Goal: Task Accomplishment & Management: Complete application form

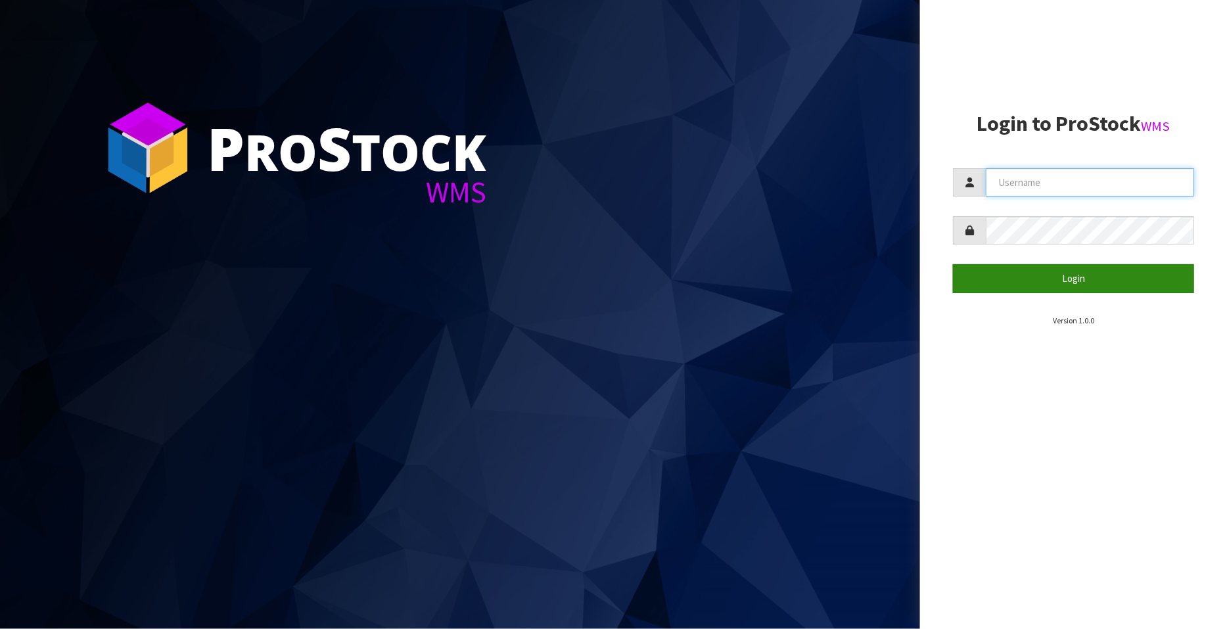
type input "FLOWAPAC"
click at [1095, 282] on button "Login" at bounding box center [1073, 278] width 241 height 28
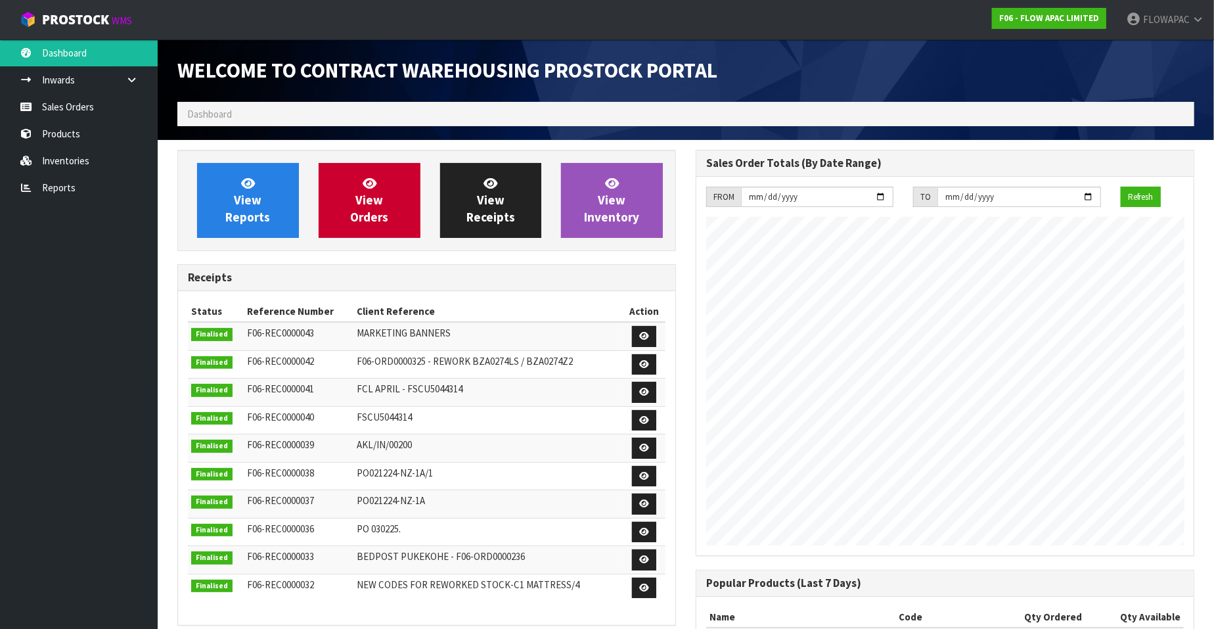
scroll to position [726, 518]
click at [79, 107] on link "Sales Orders" at bounding box center [79, 106] width 158 height 27
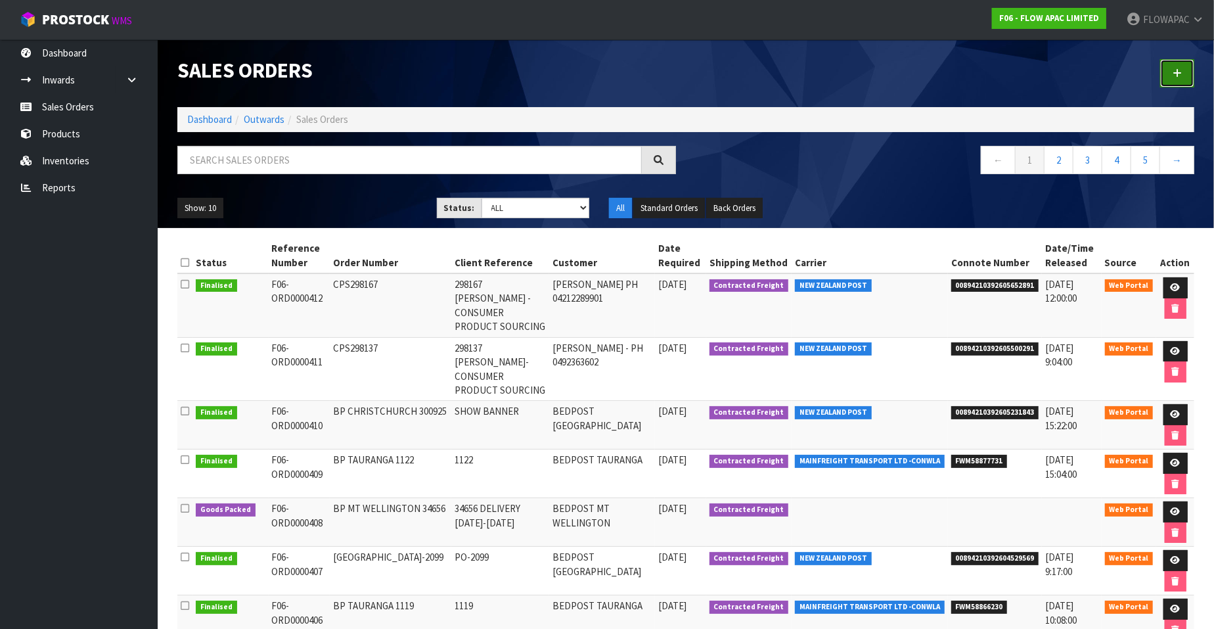
click at [1178, 72] on icon at bounding box center [1177, 73] width 9 height 10
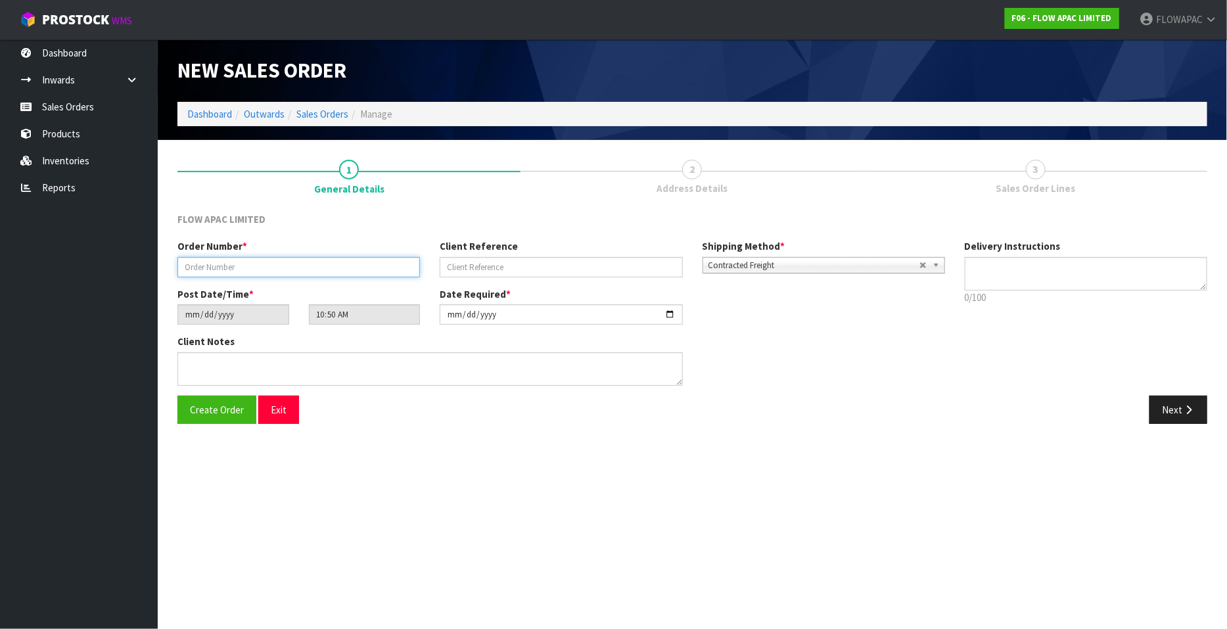
click at [277, 267] on input "text" at bounding box center [298, 267] width 242 height 20
type input "BP [PERSON_NAME] 2539"
click at [668, 314] on input "[DATE]" at bounding box center [561, 314] width 242 height 20
type input "[DATE]"
click at [218, 413] on span "Create Order" at bounding box center [217, 409] width 54 height 12
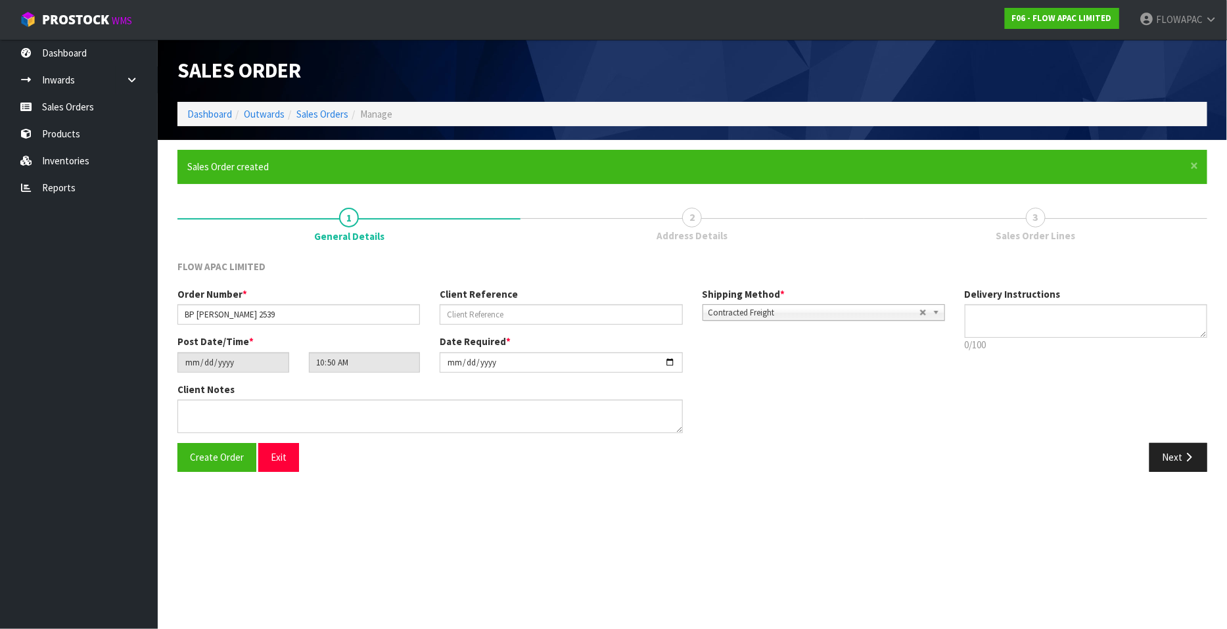
type input "13:50:00.000"
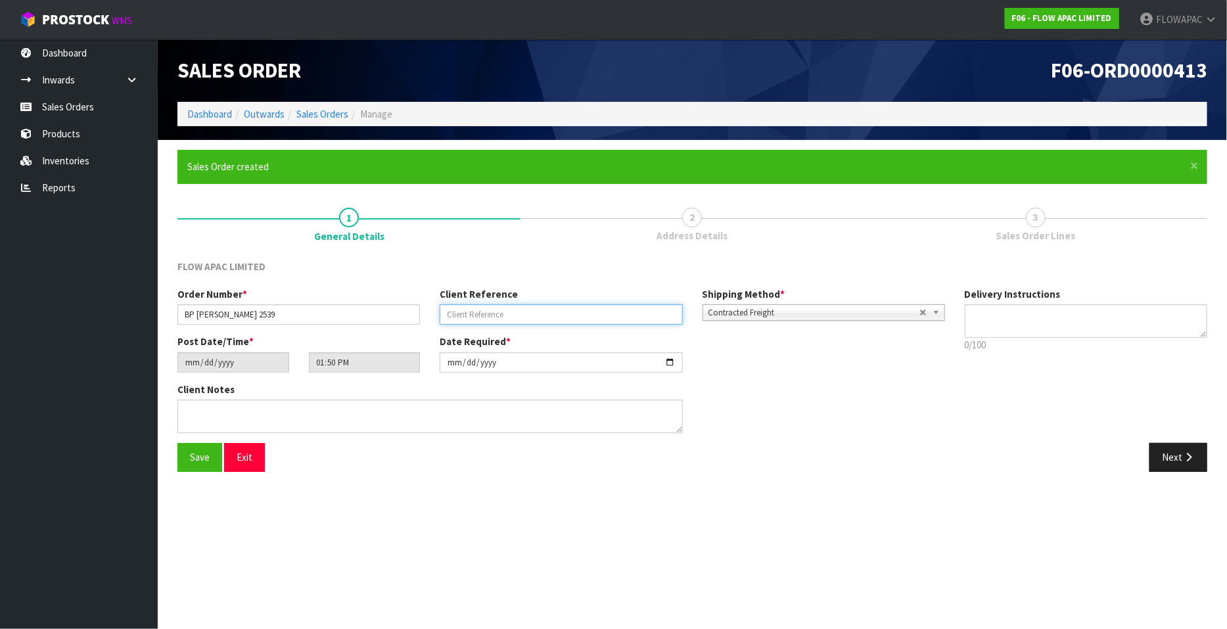
click at [486, 315] on input "text" at bounding box center [561, 314] width 242 height 20
type input "2539"
drag, startPoint x: 194, startPoint y: 468, endPoint x: 207, endPoint y: 461, distance: 14.7
click at [195, 468] on button "Save" at bounding box center [199, 457] width 45 height 28
type input "16:50:00.000"
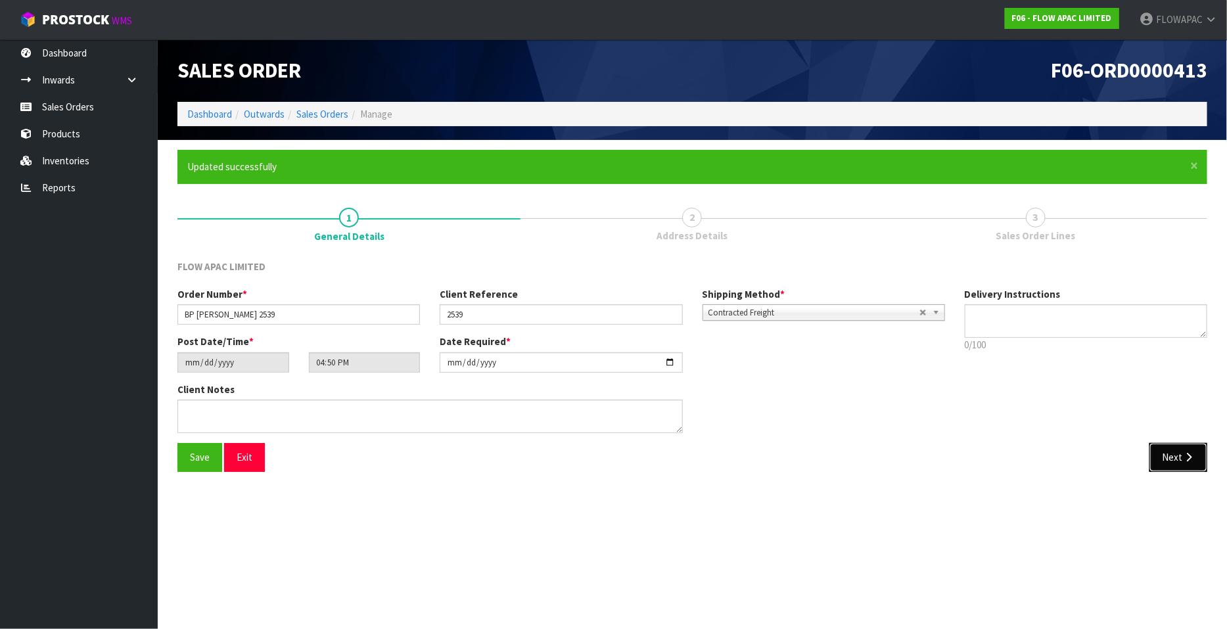
click at [1182, 455] on icon "button" at bounding box center [1188, 457] width 12 height 10
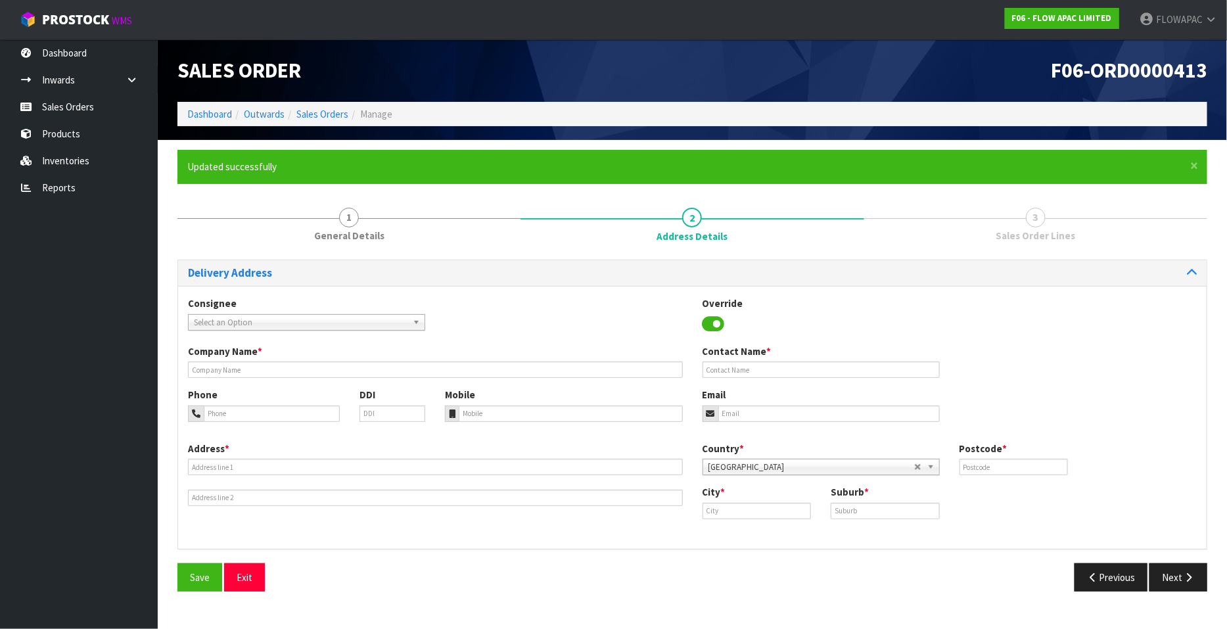
click at [340, 323] on span "Select an Option" at bounding box center [301, 323] width 214 height 16
type input "bedpost te r"
drag, startPoint x: 338, startPoint y: 362, endPoint x: 348, endPoint y: 359, distance: 9.6
click at [338, 362] on li "BEDTERHLZ - BEDPOST TE R APA" at bounding box center [306, 360] width 231 height 16
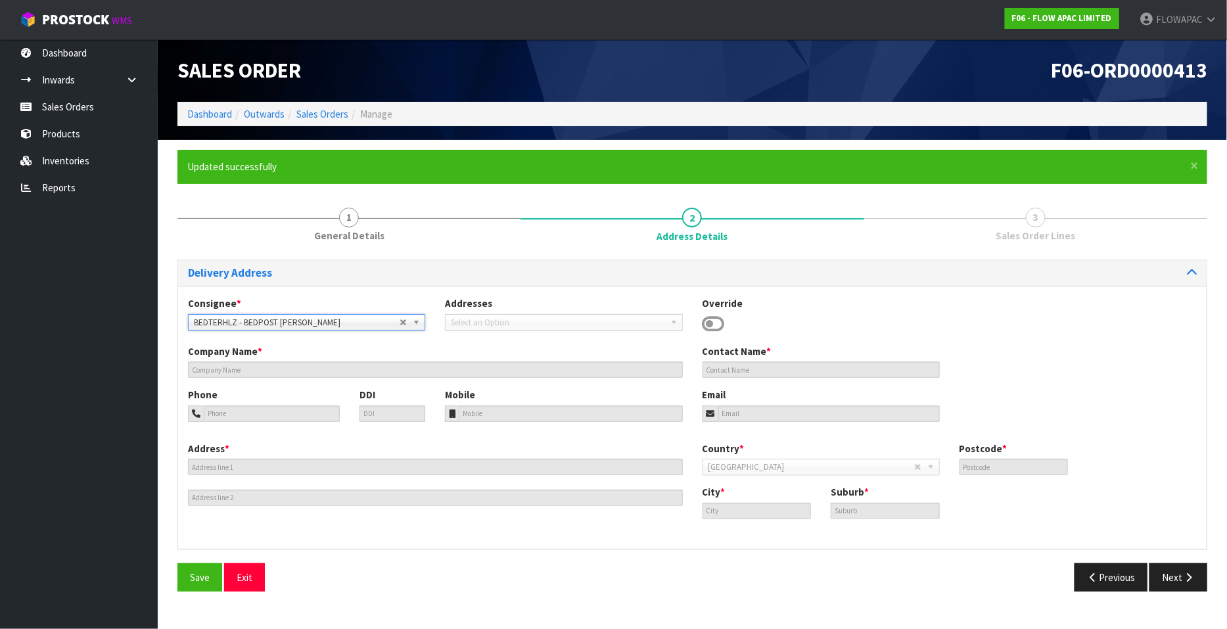
type input "BEDPOST [PERSON_NAME]"
type input "[PERSON_NAME]"
type input "[PHONE_NUMBER]"
type input "[EMAIL_ADDRESS][DOMAIN_NAME]"
type input "[STREET_ADDRESS]"
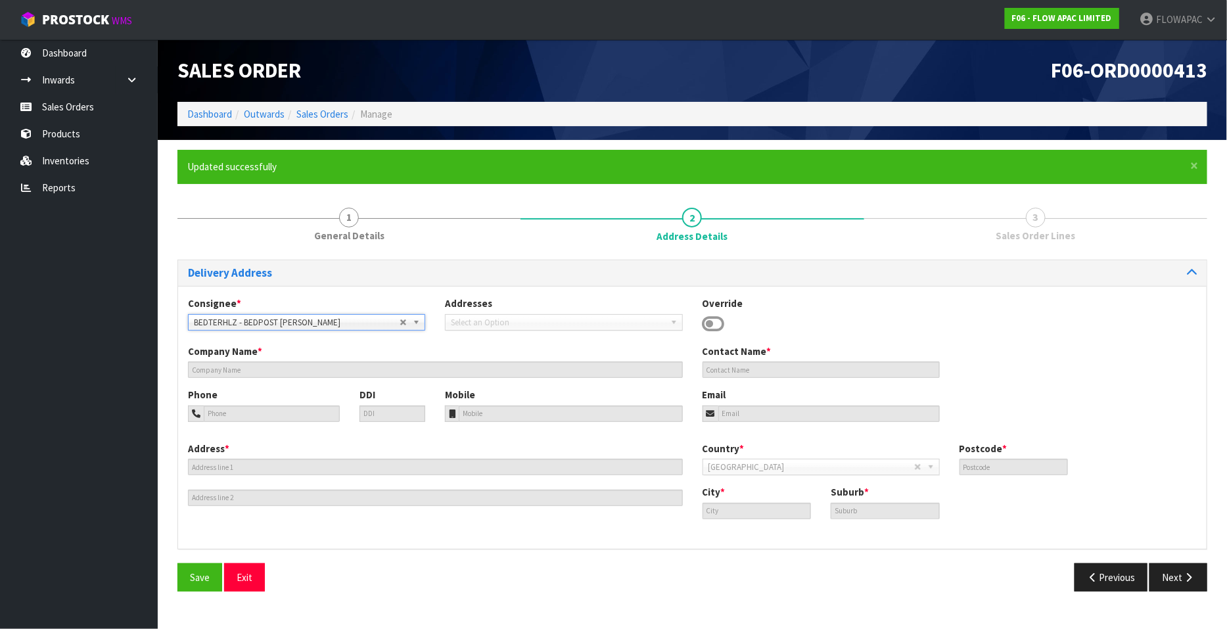
type input "3200"
type input "[PERSON_NAME]"
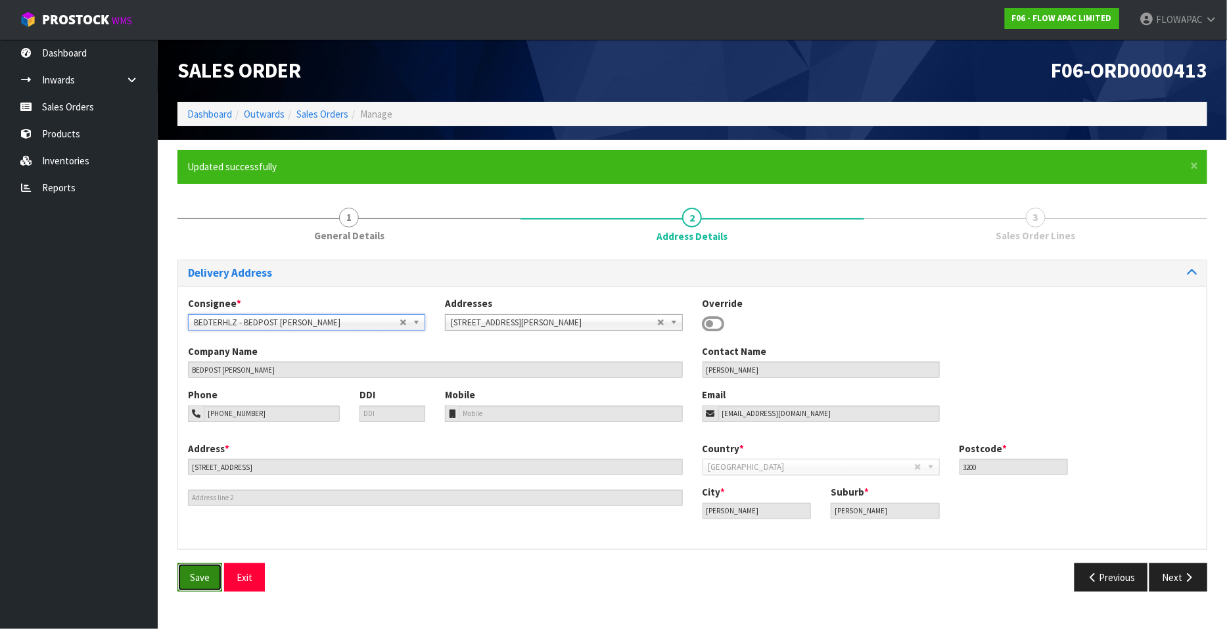
click at [200, 580] on span "Save" at bounding box center [200, 577] width 20 height 12
click at [1173, 580] on button "Next" at bounding box center [1178, 577] width 58 height 28
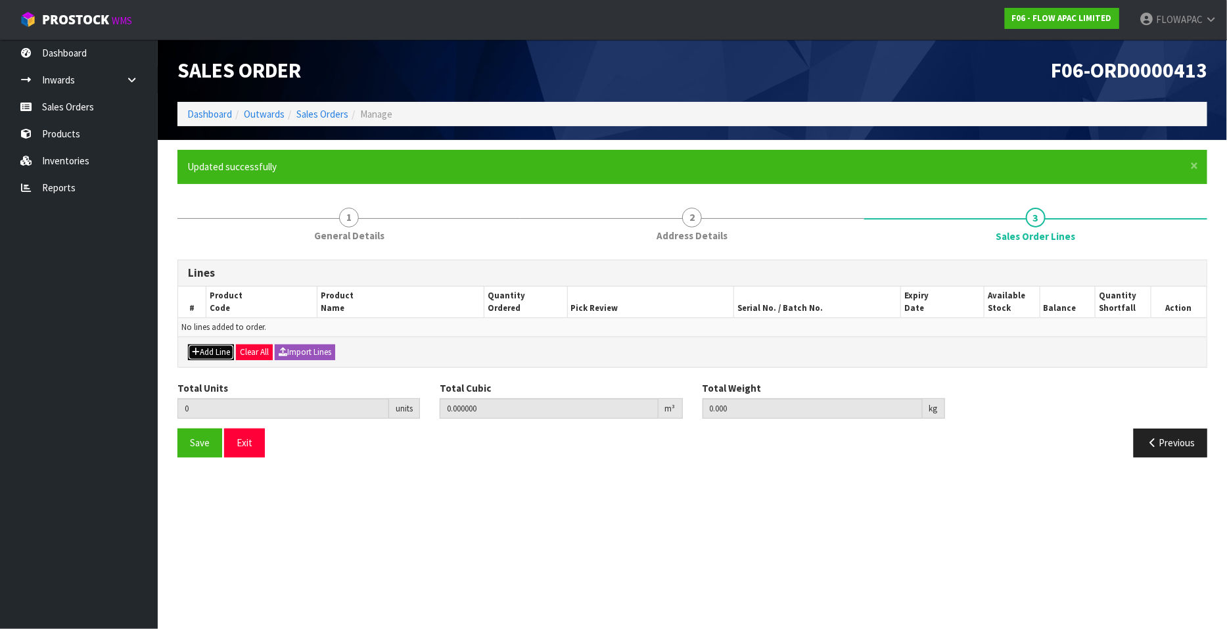
click at [210, 348] on button "Add Line" at bounding box center [211, 352] width 46 height 16
type input "0"
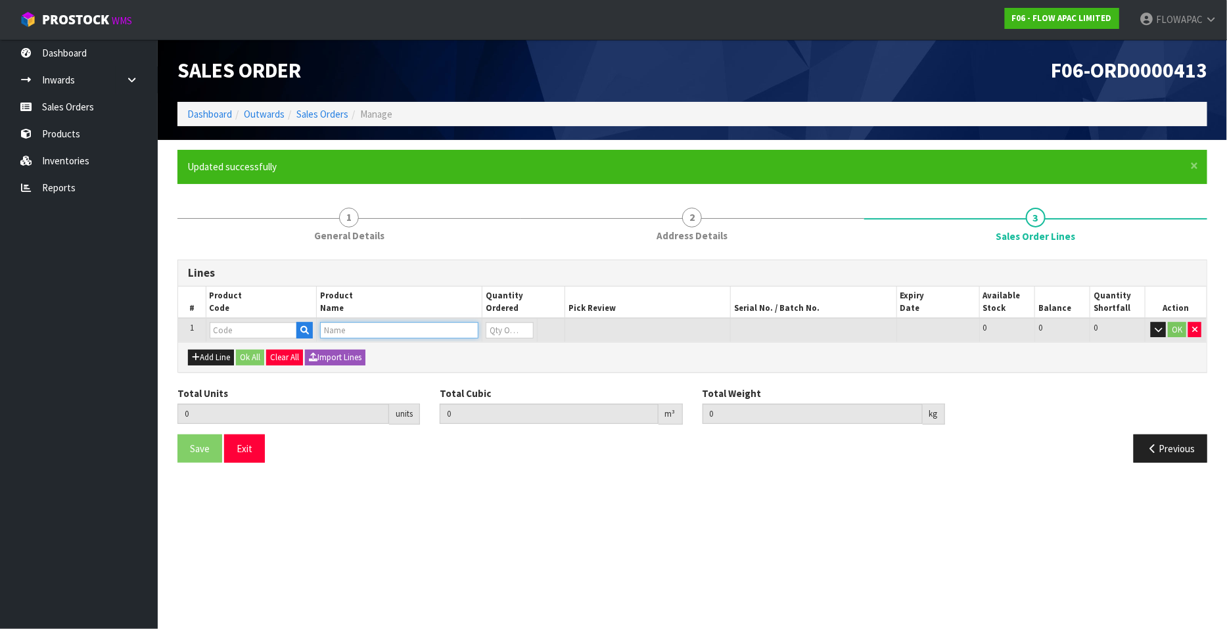
click at [356, 323] on input "text" at bounding box center [399, 330] width 158 height 16
drag, startPoint x: 449, startPoint y: 331, endPoint x: 306, endPoint y: 335, distance: 144.0
click at [306, 335] on tr "1 ADJUSTABLE BASE FLEX LSX 0 0 0 OK" at bounding box center [692, 330] width 1028 height 24
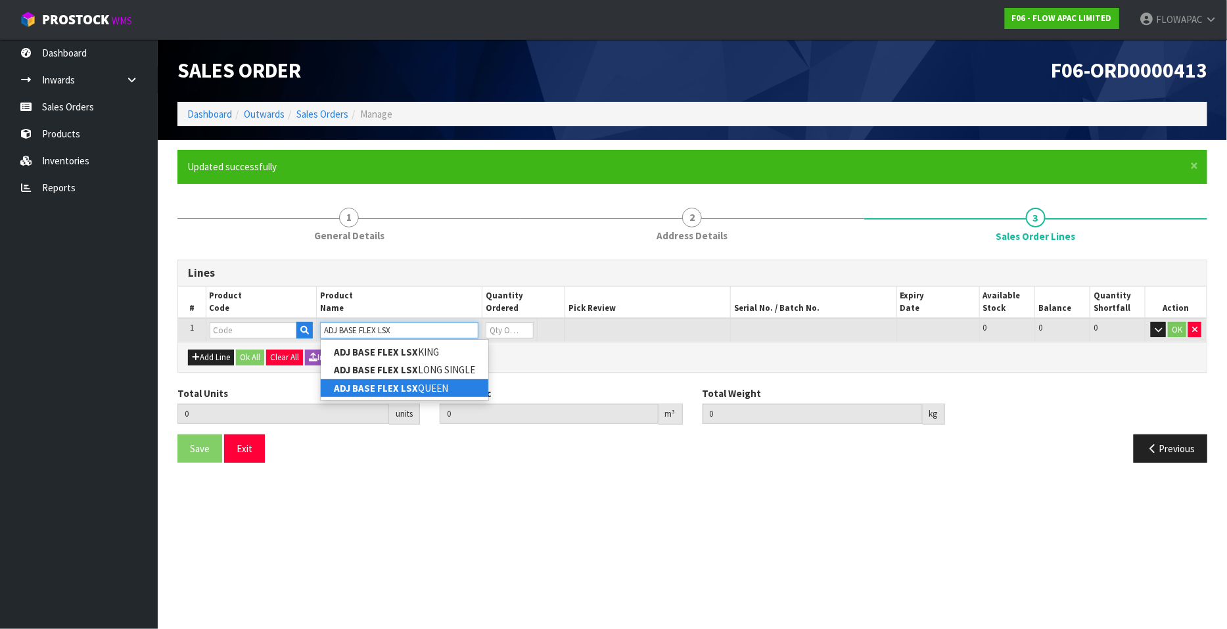
type input "ADJ BASE FLEX LSX"
click at [414, 392] on strong "ADJ BASE FLEX LSX" at bounding box center [376, 388] width 84 height 12
type input "ADJ BASE FLEX LSX QUEEN"
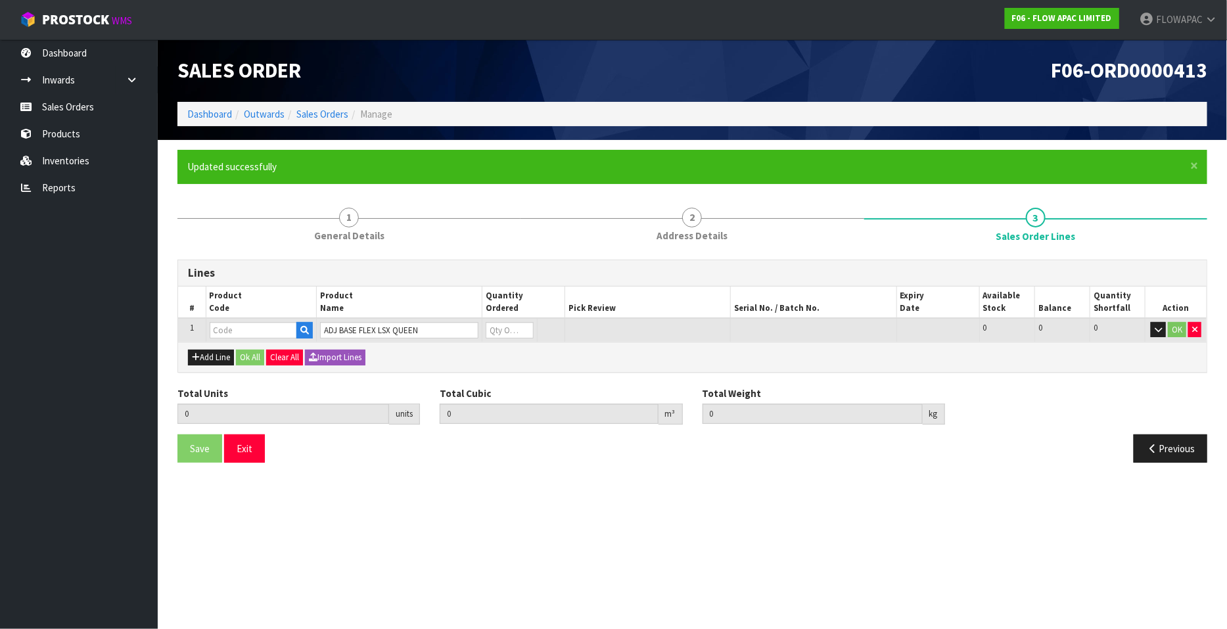
type input "0.000000"
type input "0.000"
type input "BZF021105"
type input "0"
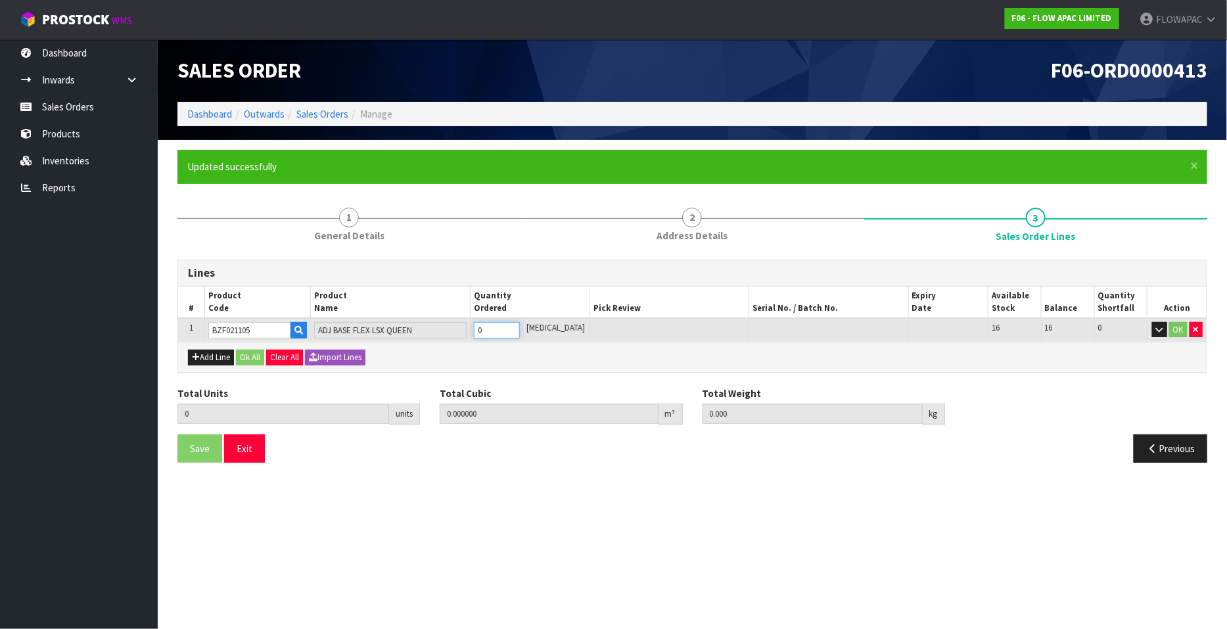
type input "1"
type input "0.3192"
type input "90"
type input "1"
click at [520, 326] on input "1" at bounding box center [497, 330] width 46 height 16
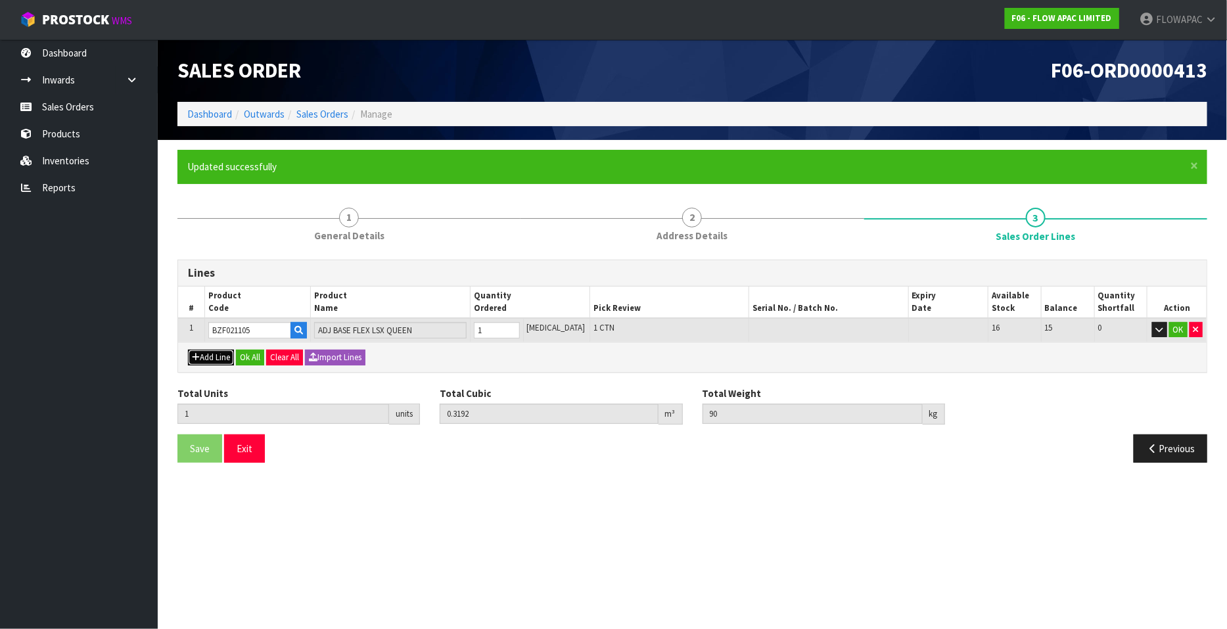
click at [214, 353] on button "Add Line" at bounding box center [211, 358] width 46 height 16
type input "0"
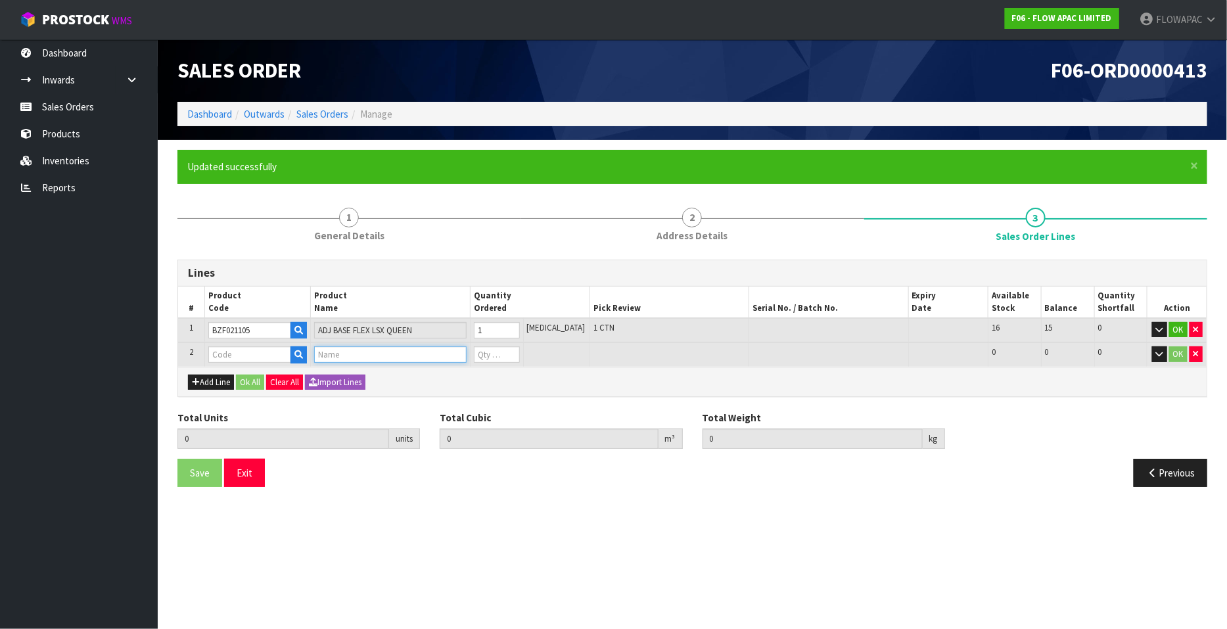
click at [413, 356] on input "text" at bounding box center [390, 354] width 152 height 16
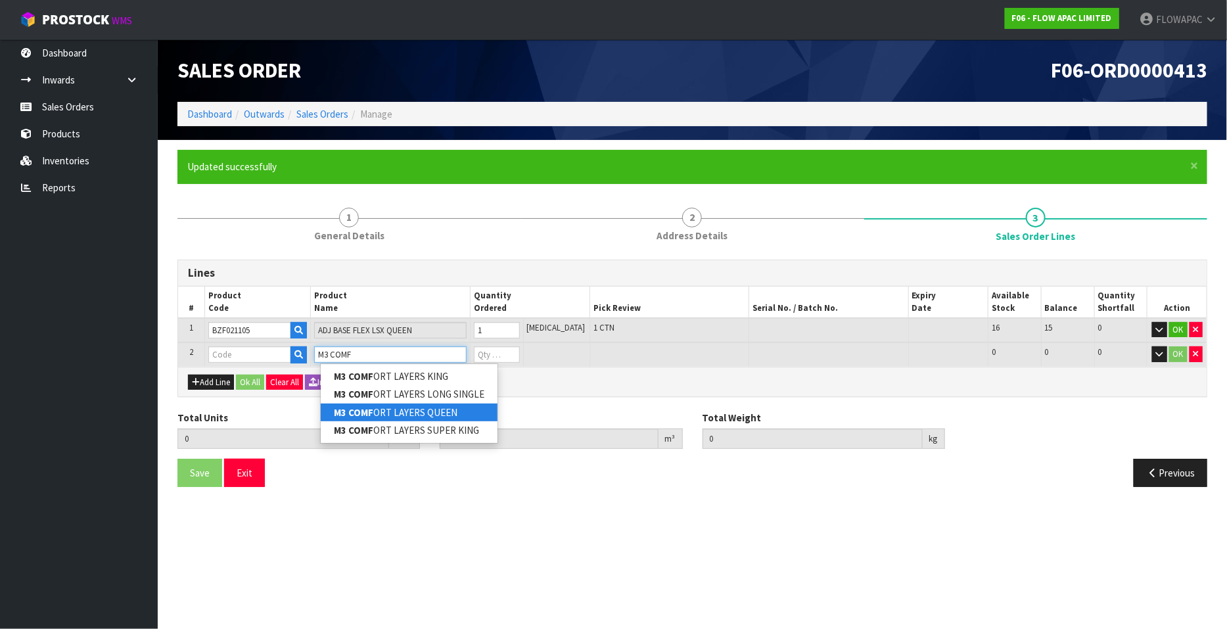
type input "M3 COMF"
click at [459, 409] on link "M3 COMF ORT LAYERS QUEEN" at bounding box center [409, 412] width 177 height 18
type input "M3 COMFORT LAYERS QUEEN"
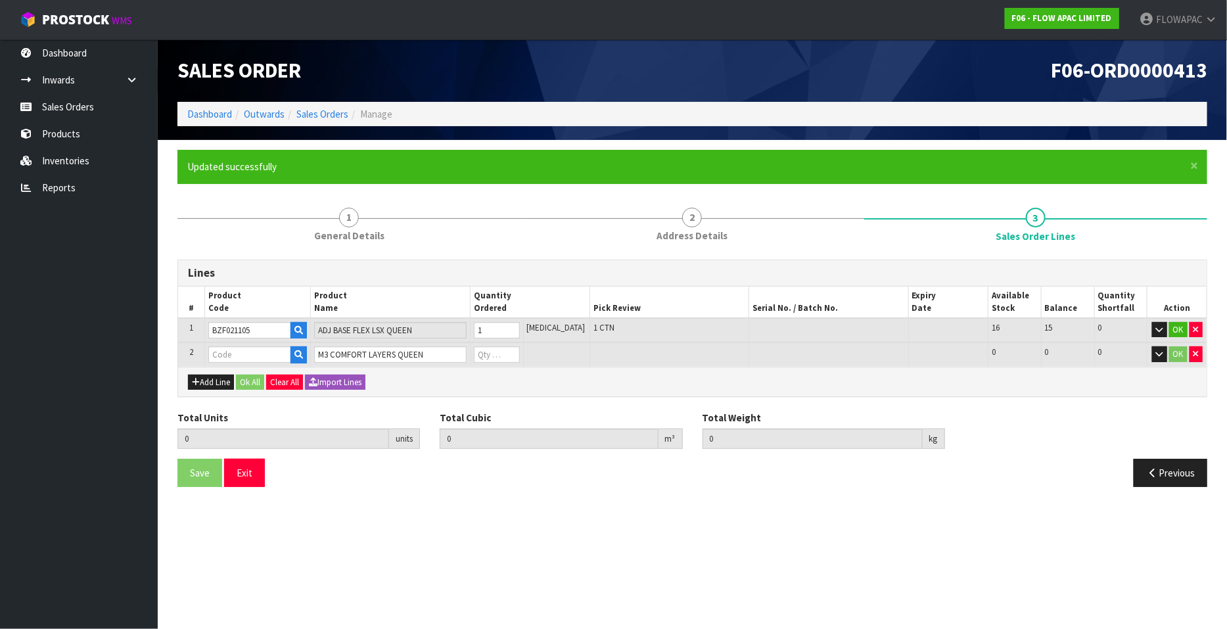
type input "1"
type input "0.3192"
type input "90"
type input "BZM302W51A"
type input "0"
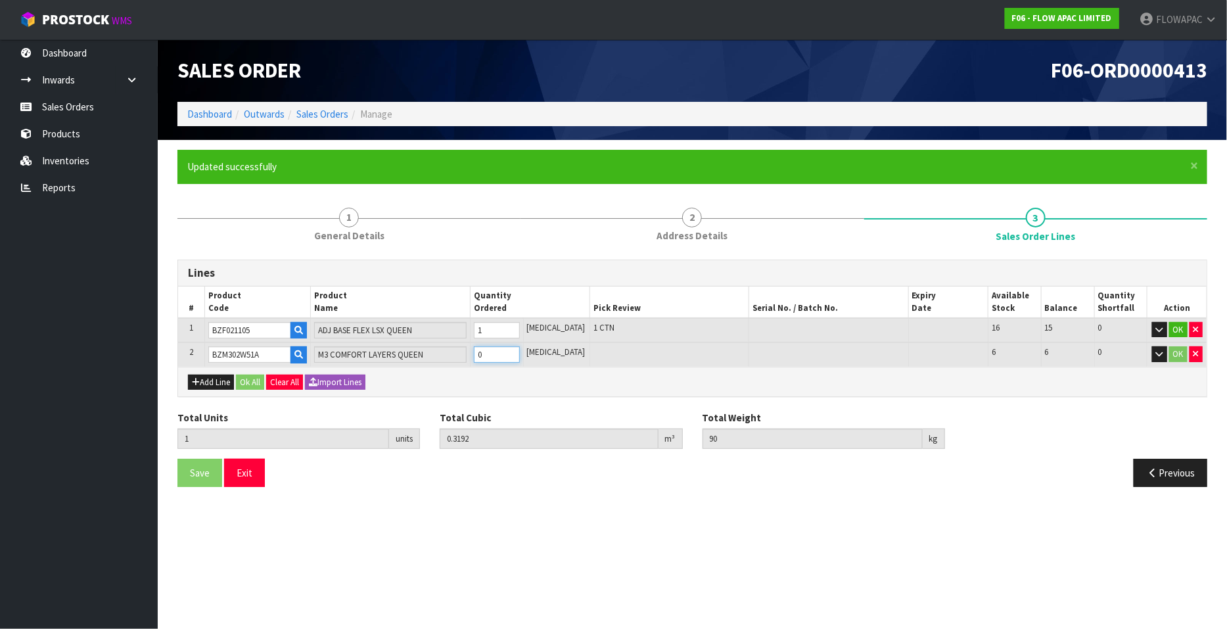
type input "2"
type input "0.480765"
type input "108.7"
type input "1"
click at [520, 351] on input "1" at bounding box center [497, 354] width 46 height 16
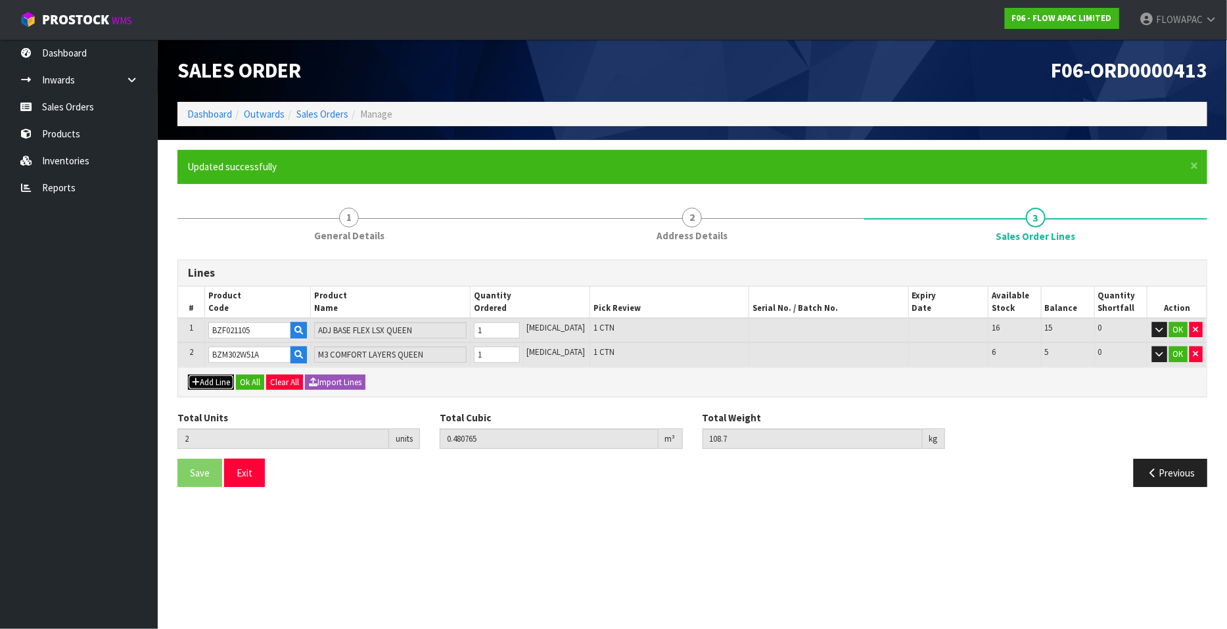
click at [218, 380] on button "Add Line" at bounding box center [211, 383] width 46 height 16
type input "0"
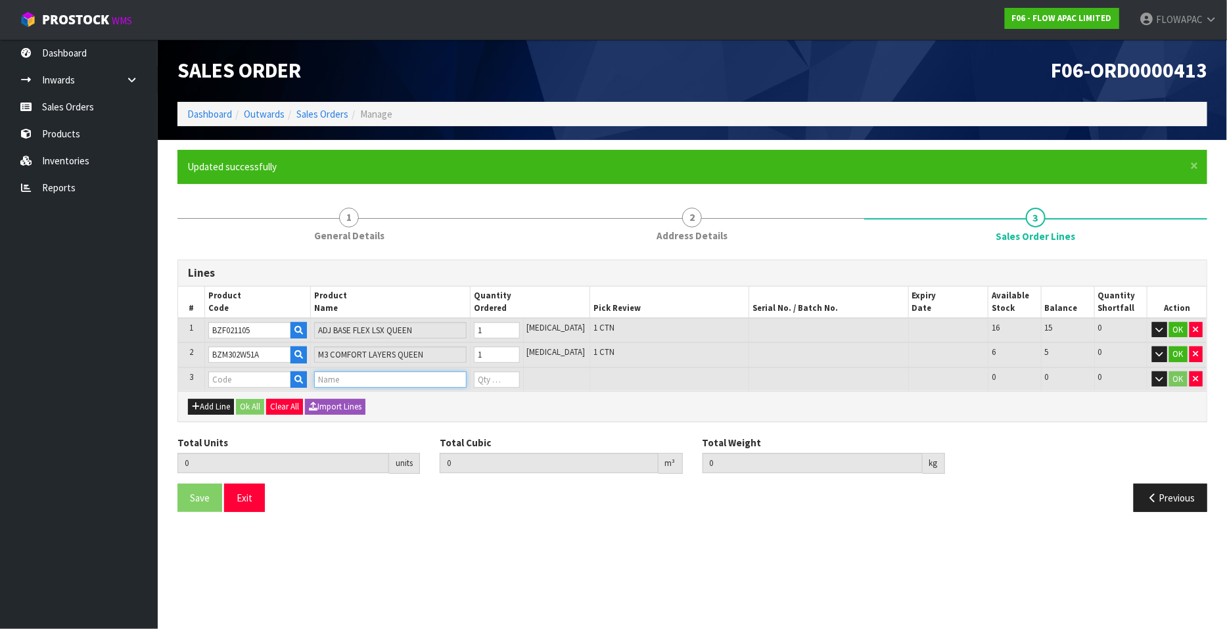
click at [341, 375] on input "text" at bounding box center [390, 379] width 152 height 16
type input "M3 CHASS"
click at [381, 438] on link "M3 CHASS IS QUEEN" at bounding box center [390, 437] width 138 height 18
type input "M3 CHASSIS QUEEN"
type input "2"
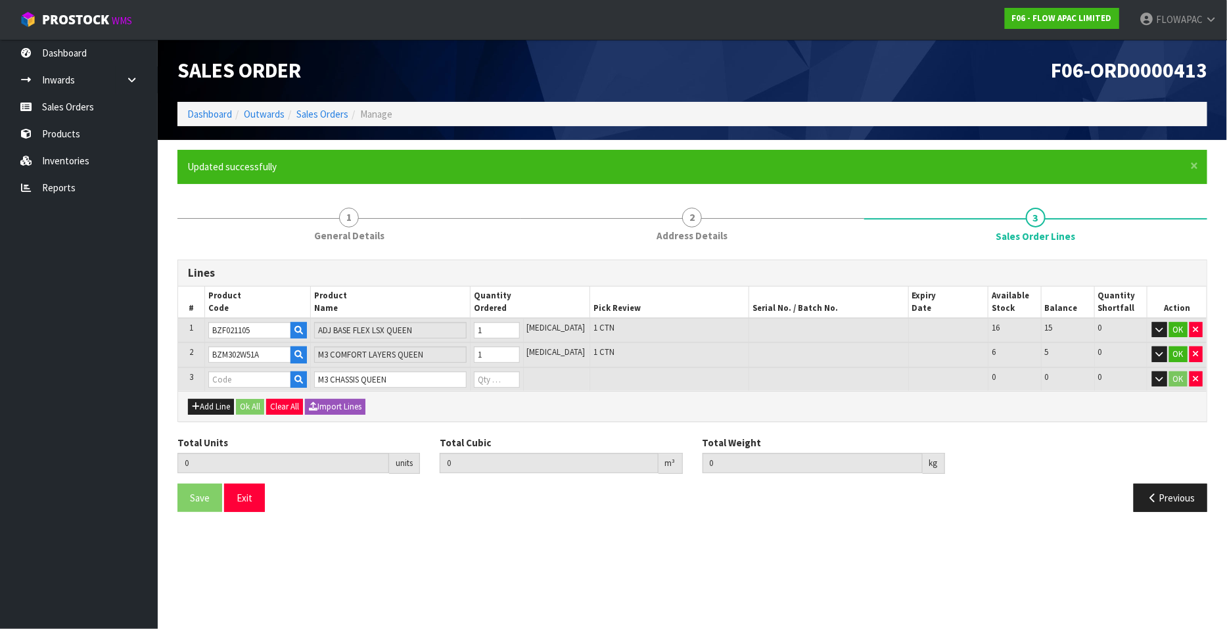
type input "0.480765"
type input "108.7"
type input "BZM302W51"
type input "0"
type input "3"
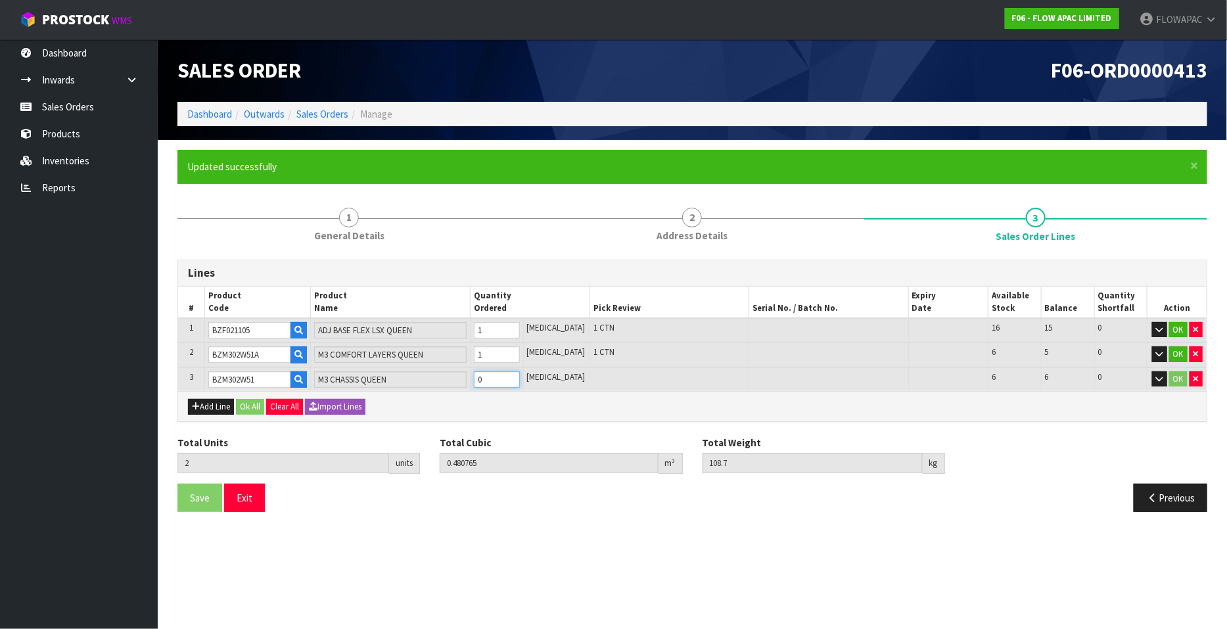
type input "0.672817"
type input "126.2"
type input "1"
click at [520, 376] on input "1" at bounding box center [497, 379] width 46 height 16
click at [208, 407] on button "Add Line" at bounding box center [211, 407] width 46 height 16
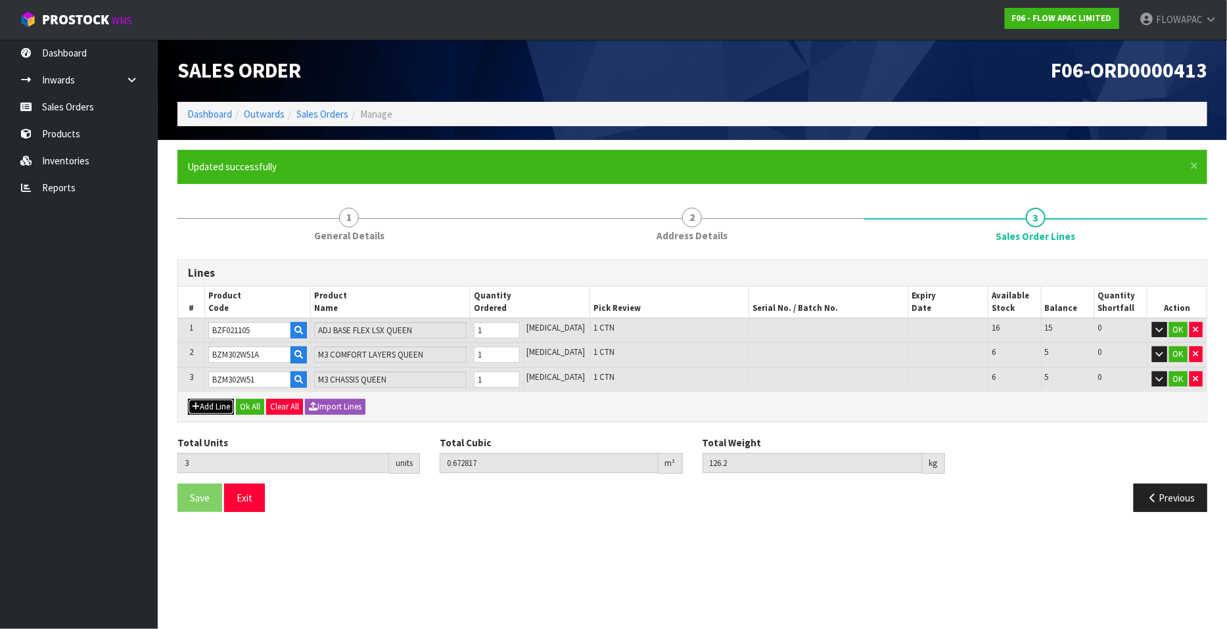
type input "0"
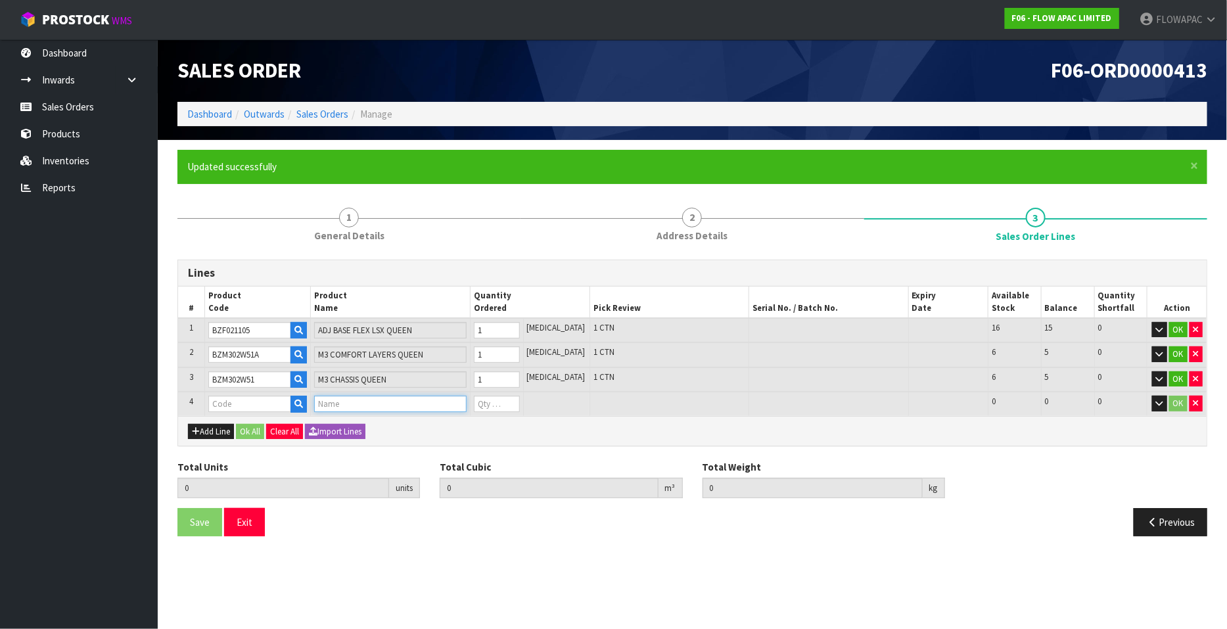
click at [346, 405] on input "text" at bounding box center [390, 404] width 152 height 16
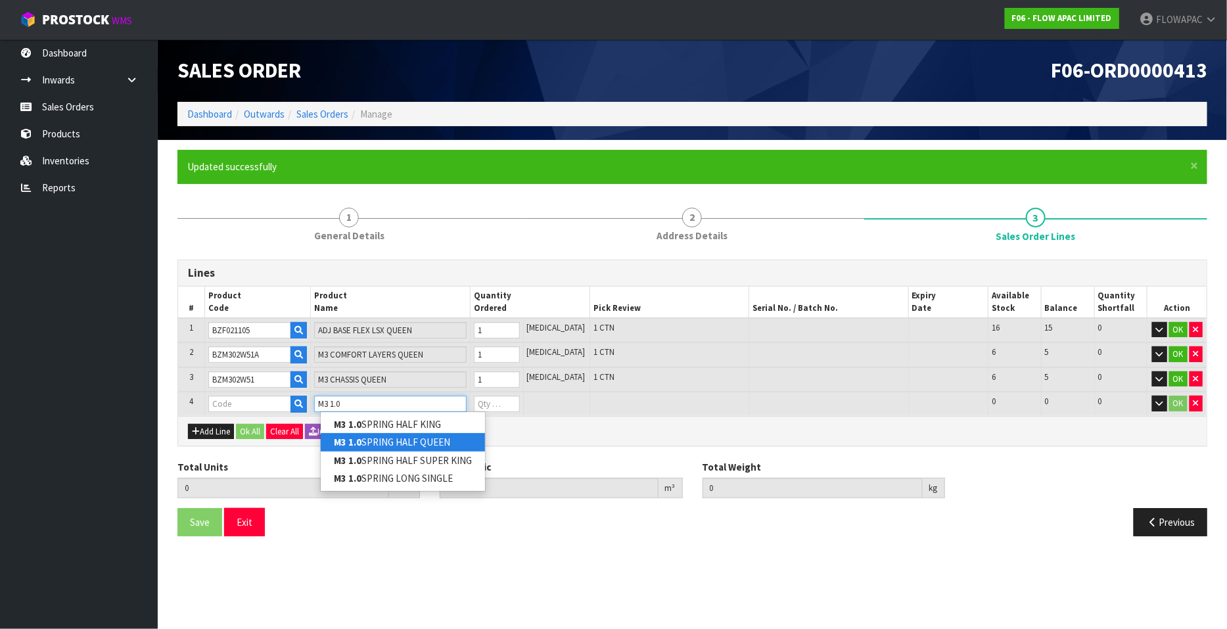
type input "M3 1.0"
click at [411, 442] on link "M3 1.0 SPRING HALF QUEEN" at bounding box center [403, 442] width 164 height 18
type input "M3 1.0 SPRING HALF QUEEN"
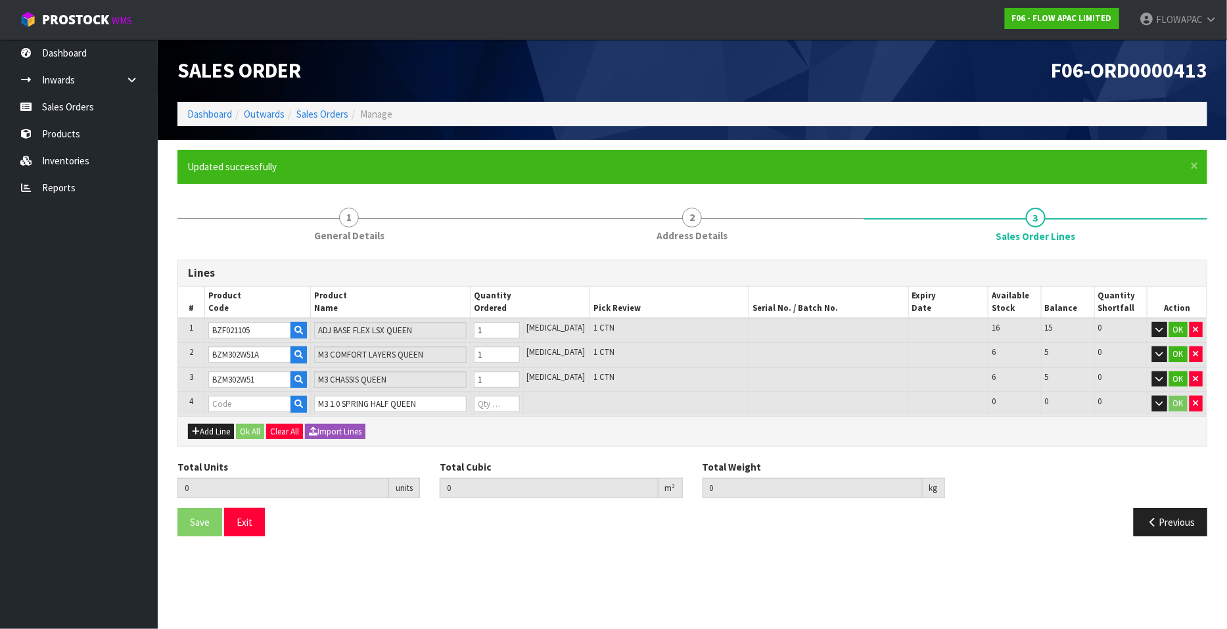
type input "3"
type input "0.672817"
type input "126.2"
type input "BZM303W51X"
type input "0"
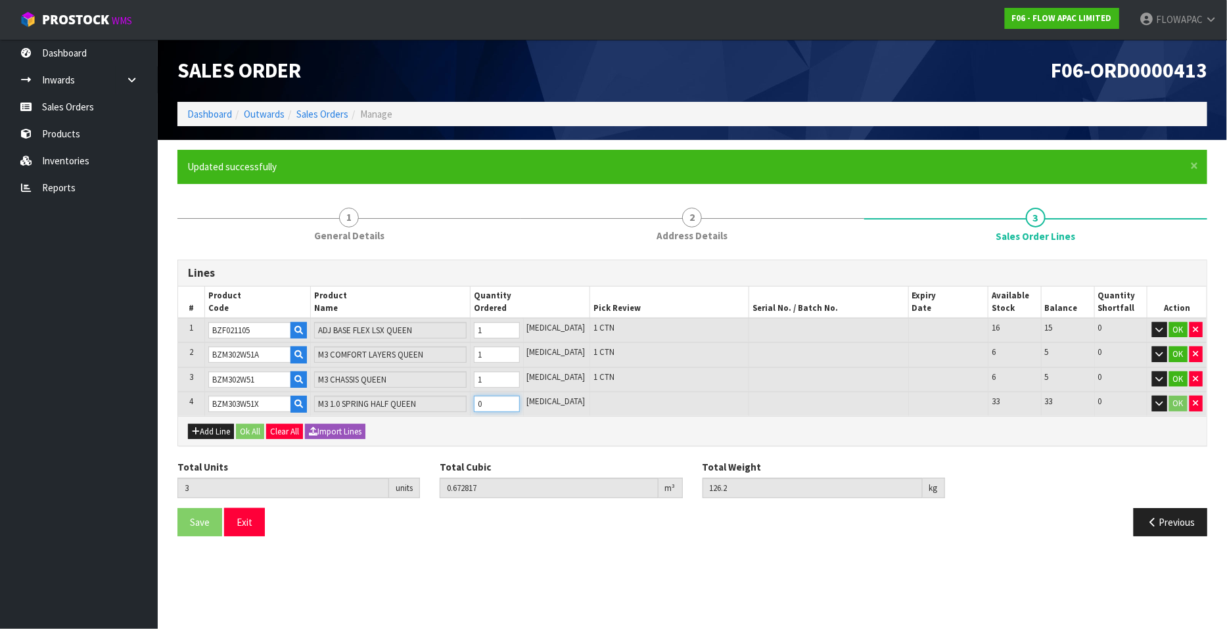
type input "4"
type input "0.736371"
type input "139.25"
type input "1"
click at [520, 398] on input "1" at bounding box center [497, 404] width 46 height 16
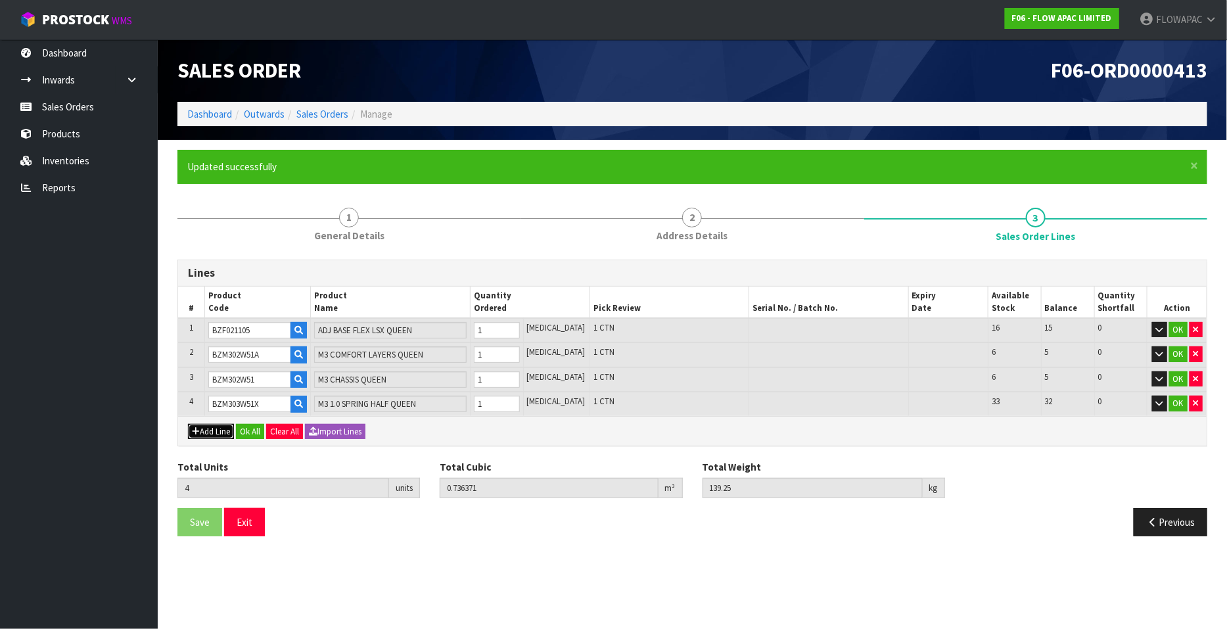
click at [214, 430] on button "Add Line" at bounding box center [211, 432] width 46 height 16
type input "0"
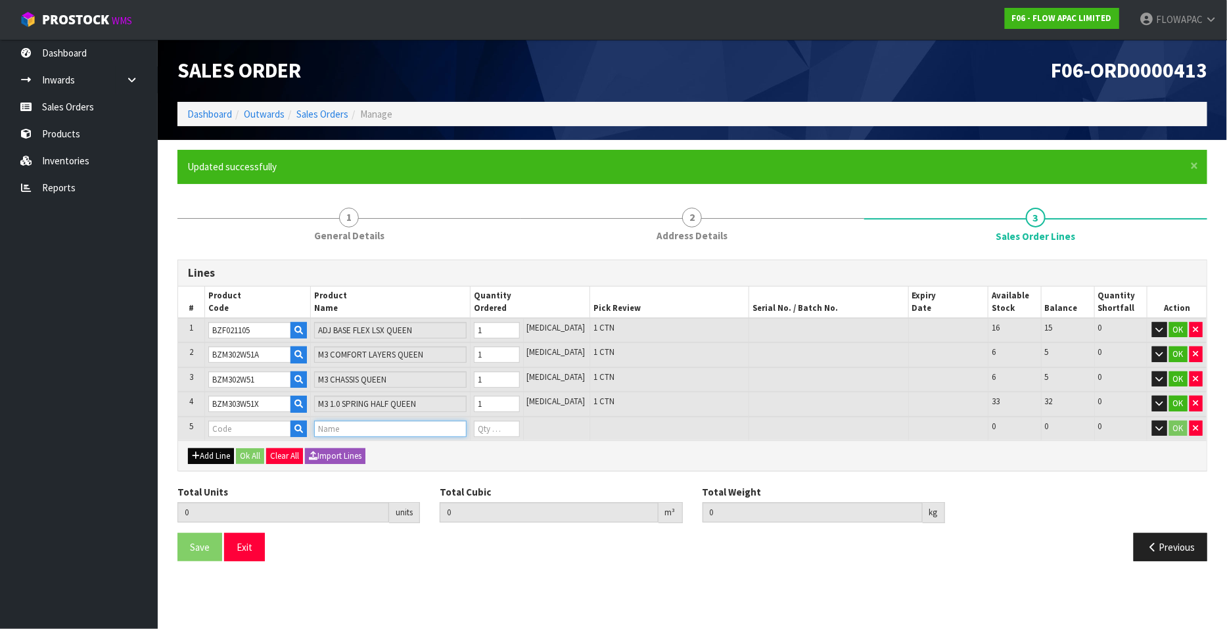
click at [345, 423] on input "text" at bounding box center [390, 429] width 152 height 16
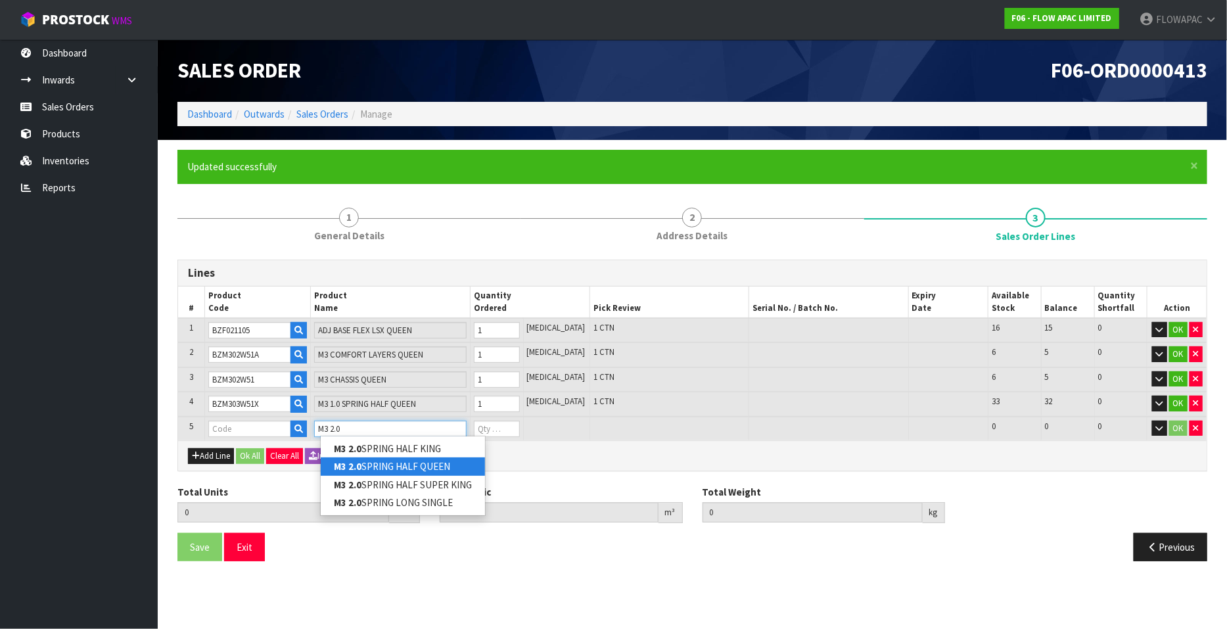
type input "M3 2.0"
click at [457, 465] on link "M3 2.0 SPRING HALF QUEEN" at bounding box center [403, 466] width 164 height 18
type input "M3 2.0 SPRING HALF QUEEN"
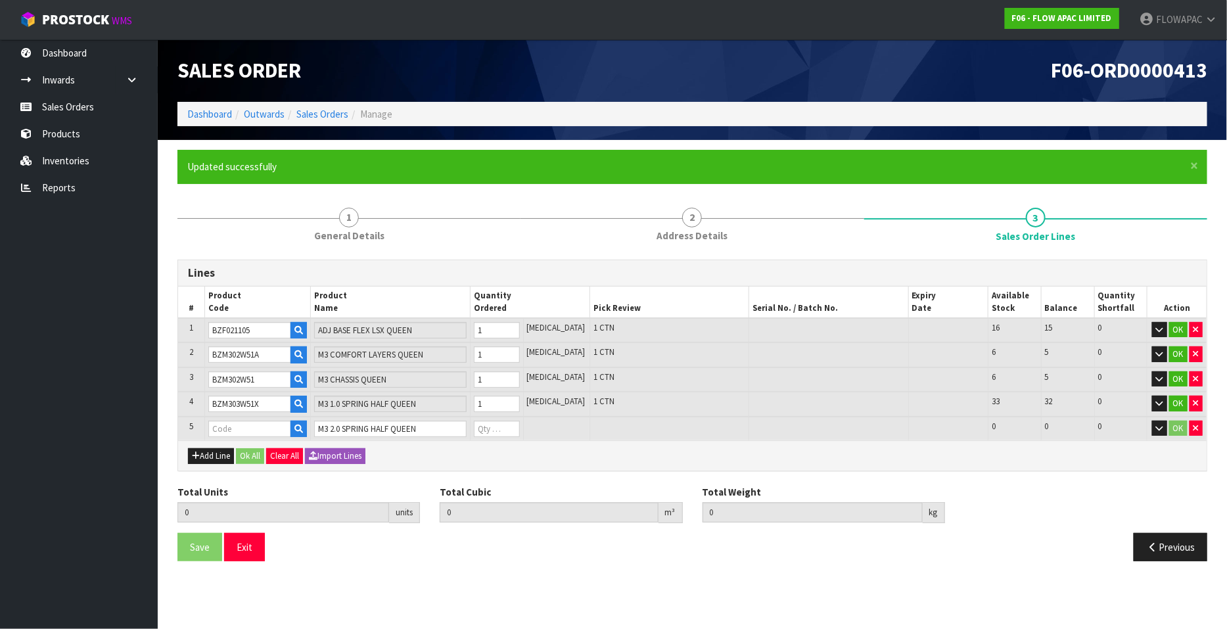
type input "4"
type input "0.736371"
type input "139.25"
type input "BZM303W51Y"
type input "0"
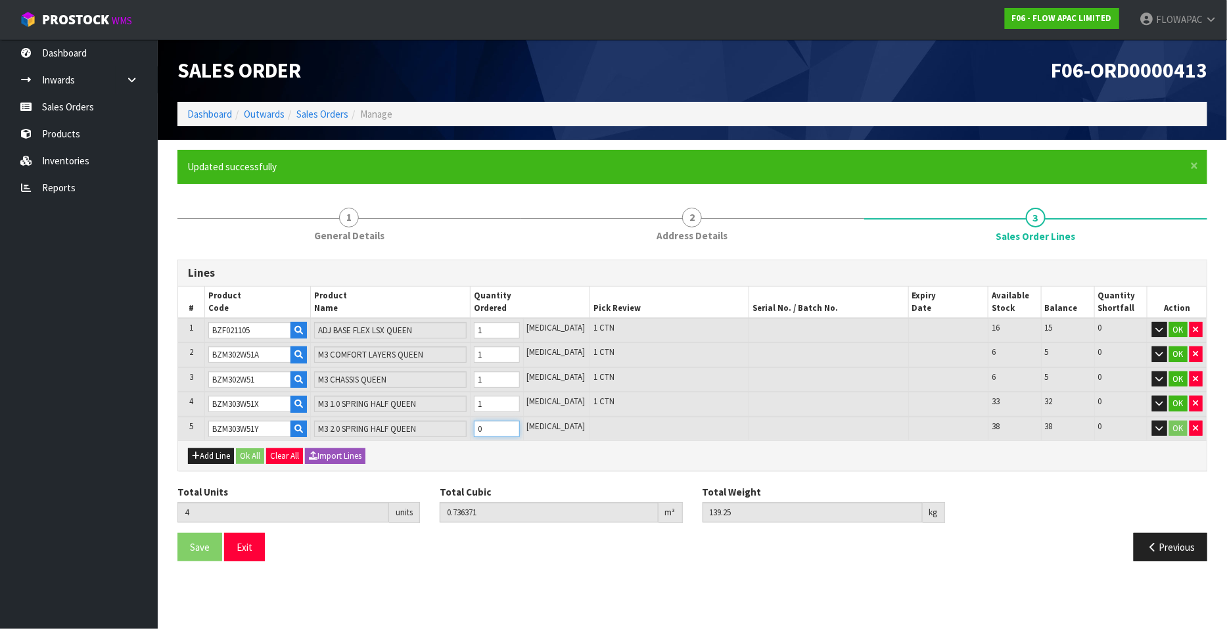
type input "5"
type input "0.799925"
type input "152.2"
type input "1"
click at [520, 424] on input "1" at bounding box center [497, 429] width 46 height 16
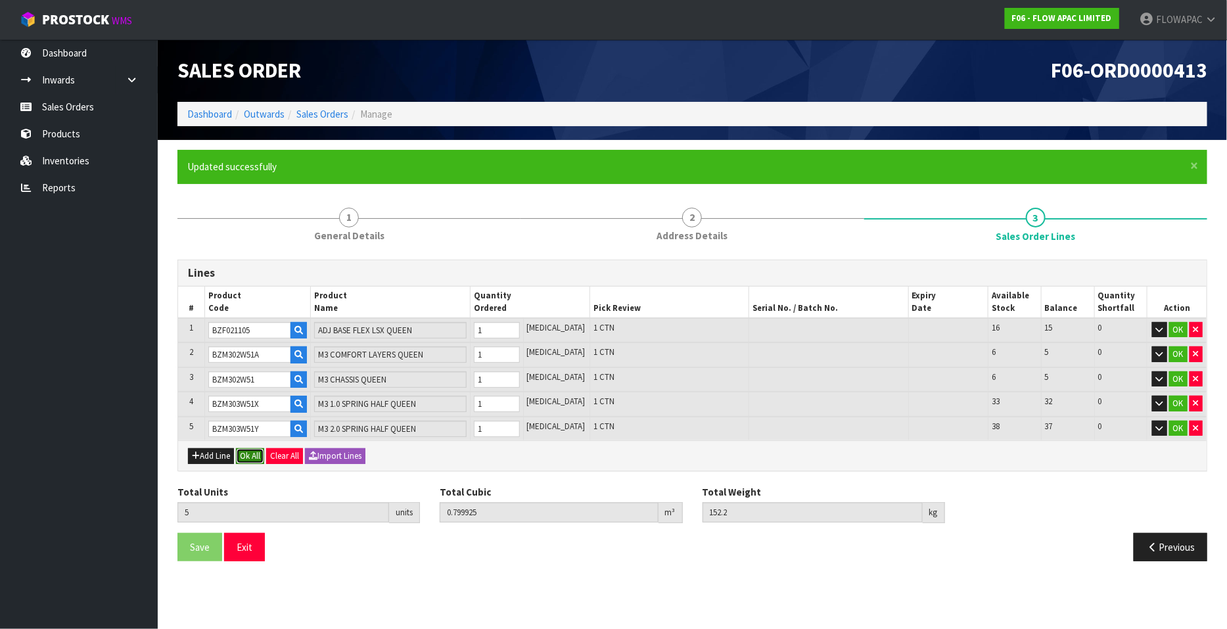
click at [252, 451] on button "Ok All" at bounding box center [250, 456] width 28 height 16
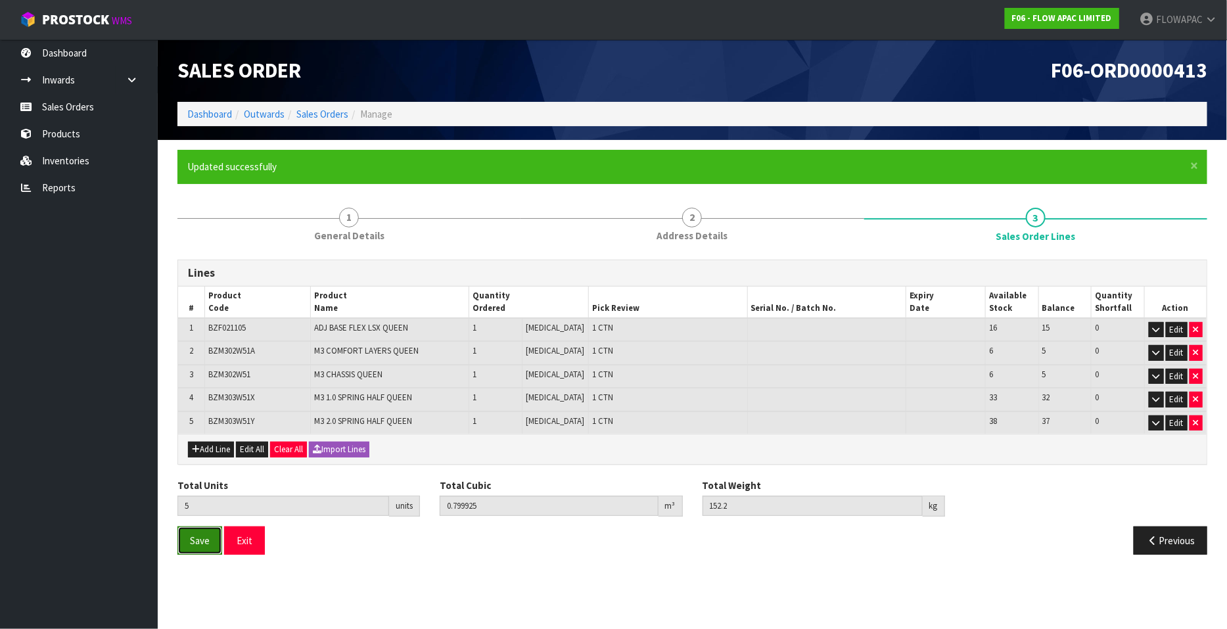
click at [204, 535] on span "Save" at bounding box center [200, 540] width 20 height 12
click at [260, 530] on button "Exit" at bounding box center [244, 540] width 41 height 28
